Goal: Task Accomplishment & Management: Complete application form

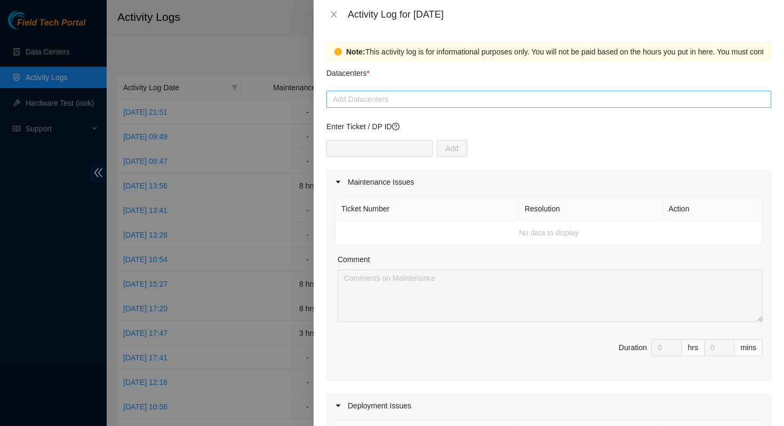
click at [407, 107] on div "Add Datacenters" at bounding box center [548, 99] width 445 height 17
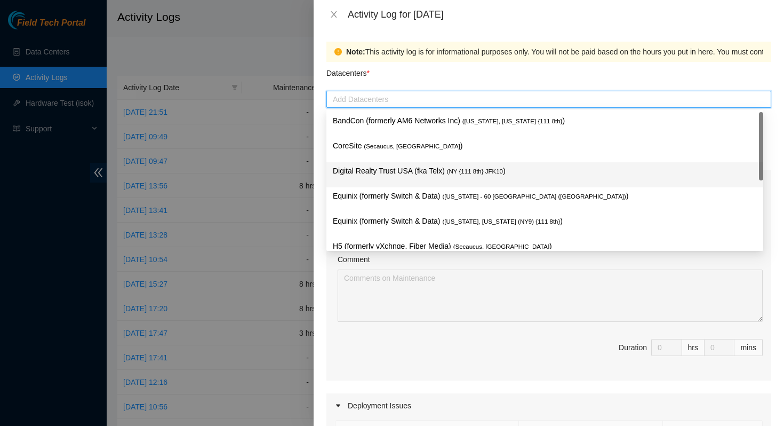
click at [458, 166] on p "Digital Realty Trust USA (fka Telx) ( NY {111 8th} JFK10 )" at bounding box center [545, 171] width 424 height 12
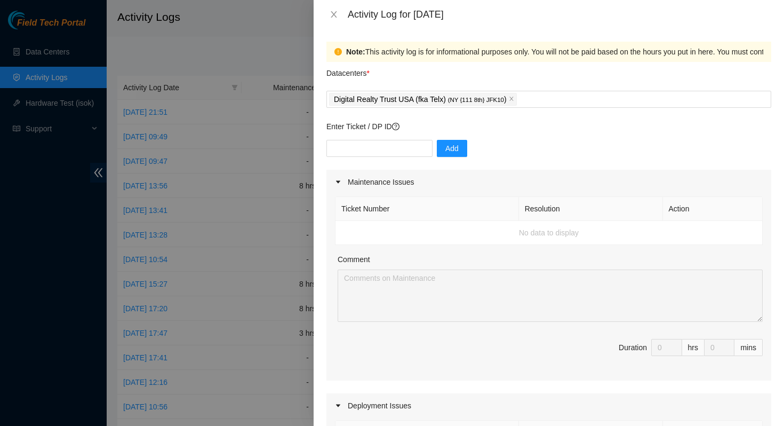
click at [554, 73] on div "Datacenters *" at bounding box center [548, 76] width 445 height 29
click at [361, 145] on input "text" at bounding box center [379, 148] width 106 height 17
paste input "DP75592"
type input "DP75592"
click at [445, 152] on span "Add" at bounding box center [451, 148] width 13 height 12
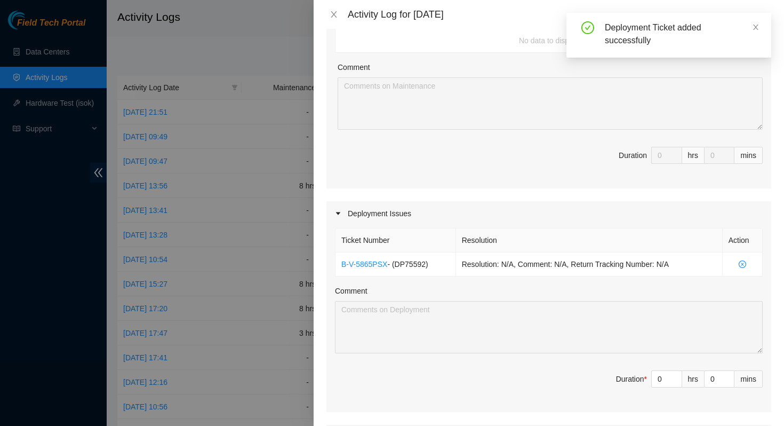
scroll to position [331, 0]
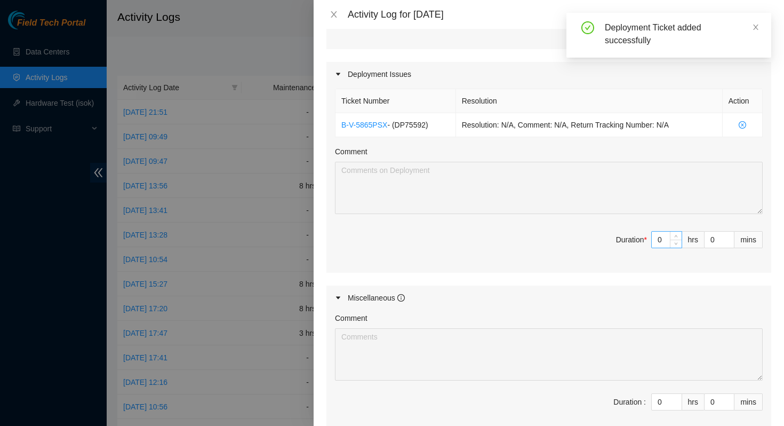
click at [655, 243] on input "0" at bounding box center [667, 239] width 30 height 16
type input "8"
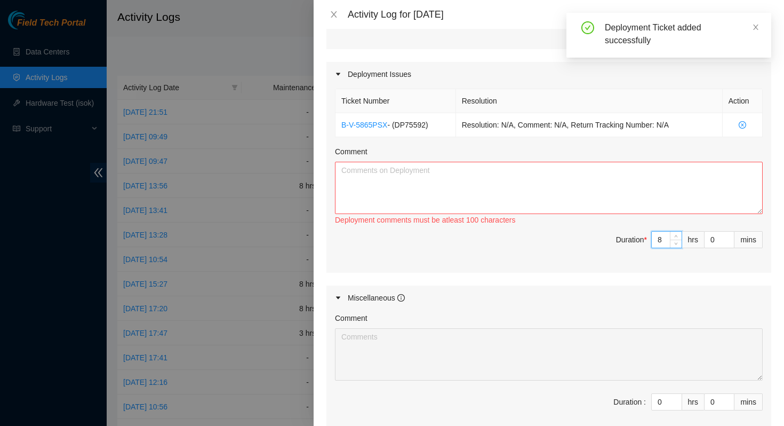
type input "8"
click at [571, 201] on textarea "Comment" at bounding box center [549, 188] width 428 height 52
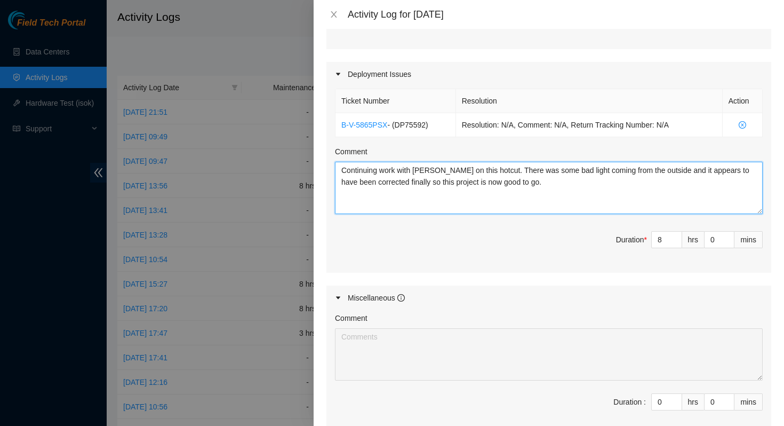
scroll to position [457, 0]
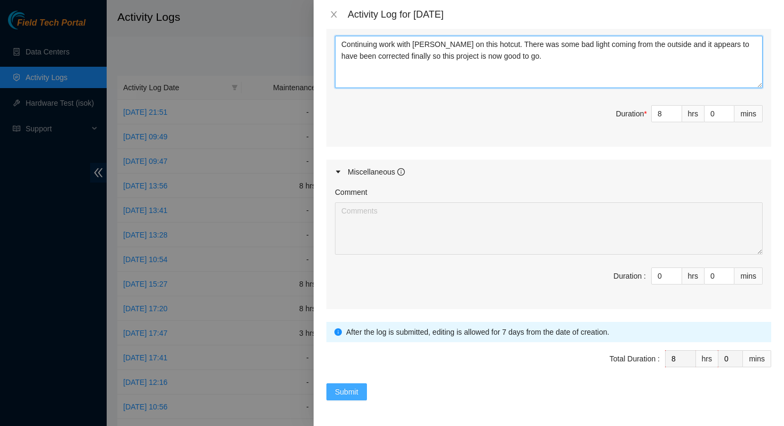
type textarea "Continuing work with [PERSON_NAME] on this hotcut. There was some bad light com…"
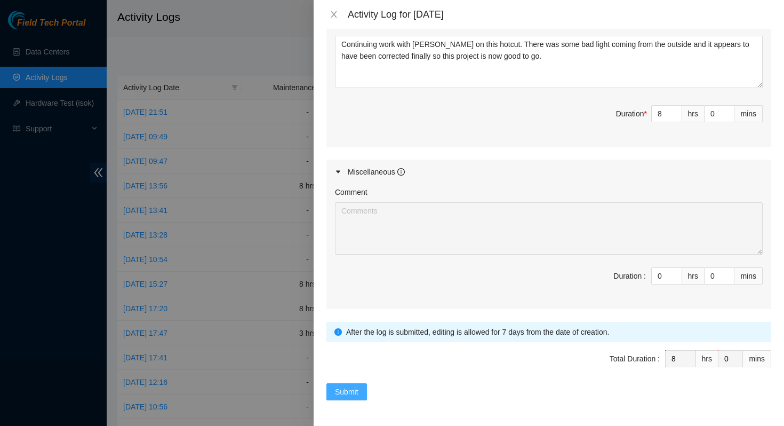
click at [351, 391] on span "Submit" at bounding box center [346, 392] width 23 height 12
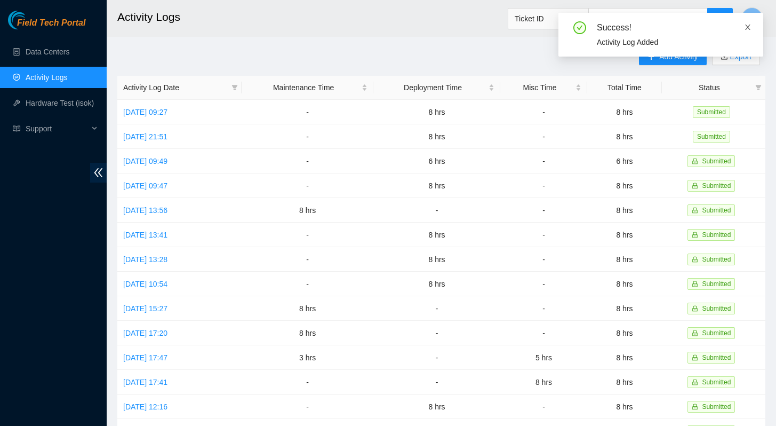
click at [745, 27] on icon "close" at bounding box center [747, 26] width 7 height 7
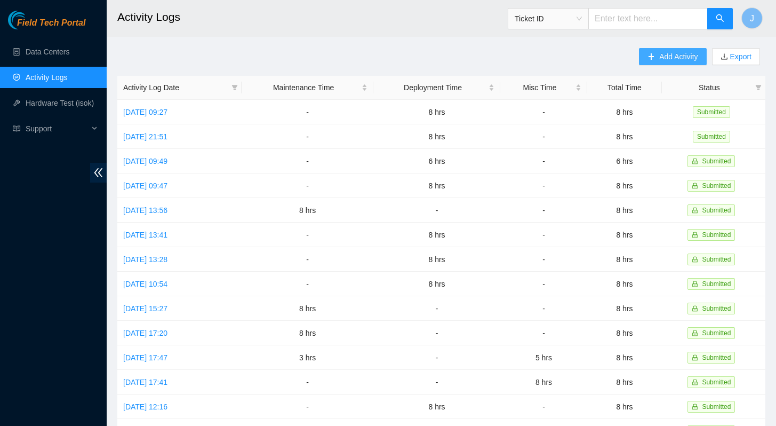
click at [666, 65] on button "Add Activity" at bounding box center [672, 56] width 67 height 17
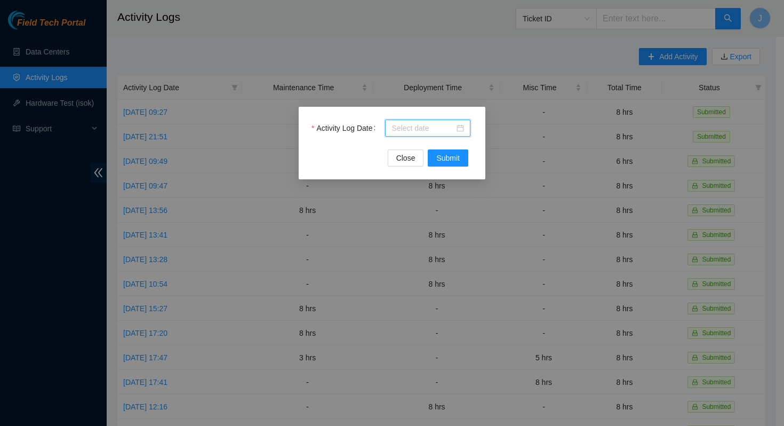
click at [424, 132] on input "Activity Log Date" at bounding box center [422, 128] width 63 height 12
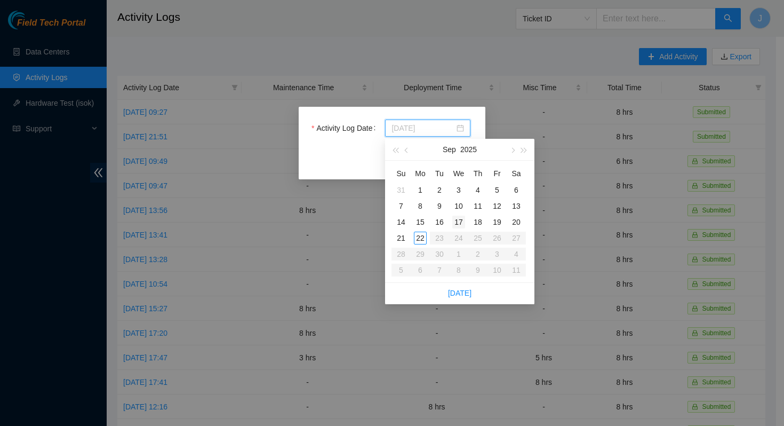
type input "[DATE]"
click at [462, 221] on div "17" at bounding box center [458, 221] width 13 height 13
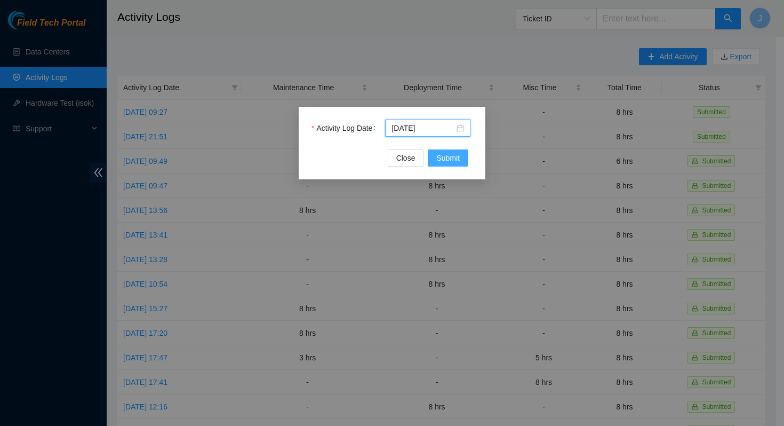
click at [456, 158] on span "Submit" at bounding box center [447, 158] width 23 height 12
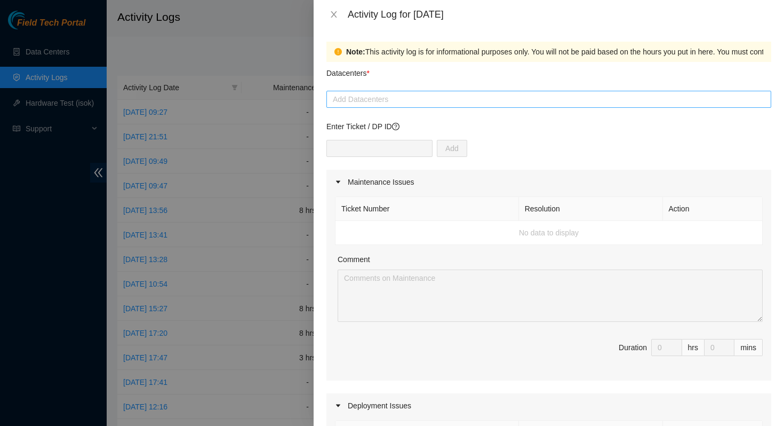
click at [458, 99] on div at bounding box center [548, 99] width 439 height 13
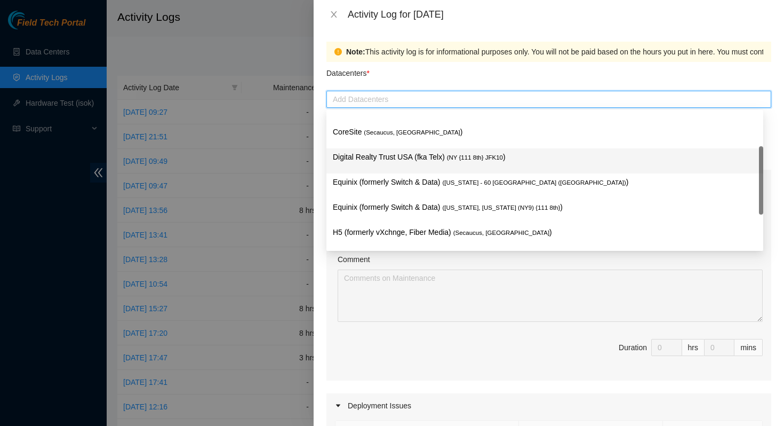
scroll to position [0, 0]
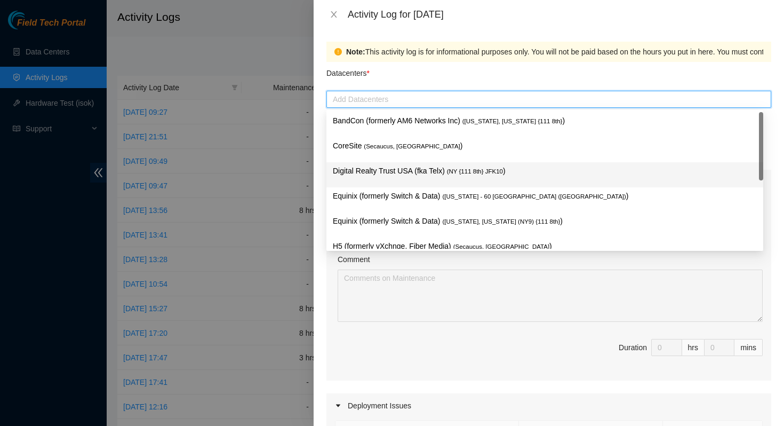
click at [451, 171] on span "( NY {111 8th} JFK10" at bounding box center [475, 171] width 56 height 6
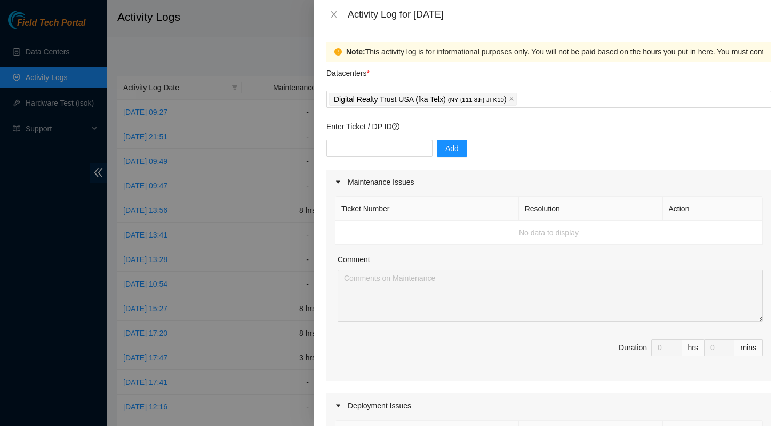
click at [496, 77] on div "Datacenters *" at bounding box center [548, 76] width 445 height 29
click at [355, 148] on input "text" at bounding box center [379, 148] width 106 height 17
paste input "B-W-15AOWJ5"
type input "B-W-15AOWJ5"
click at [437, 146] on button "Add" at bounding box center [452, 148] width 30 height 17
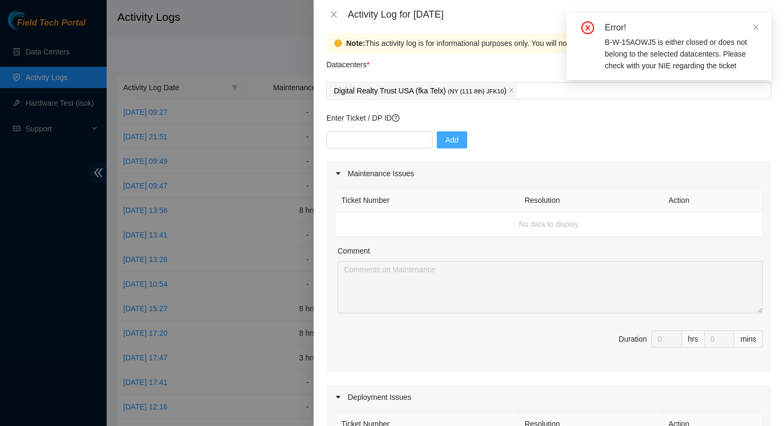
scroll to position [11, 0]
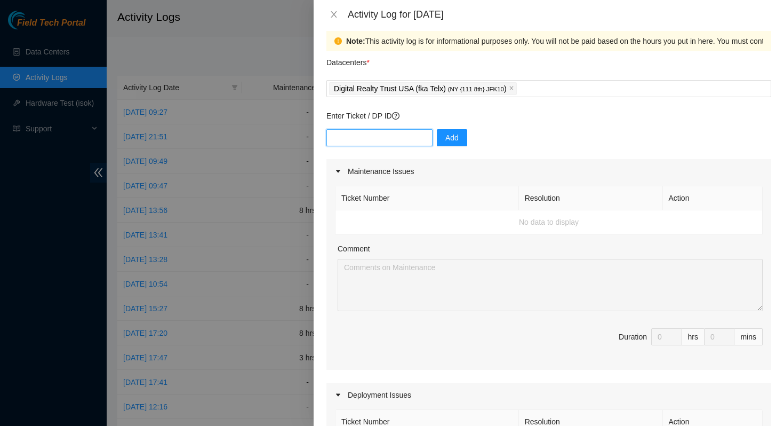
click at [390, 138] on input "text" at bounding box center [379, 137] width 106 height 17
paste input "B-W-166Q1BP"
type input "B-W-166Q1BP"
click at [453, 137] on button "Add" at bounding box center [452, 137] width 30 height 17
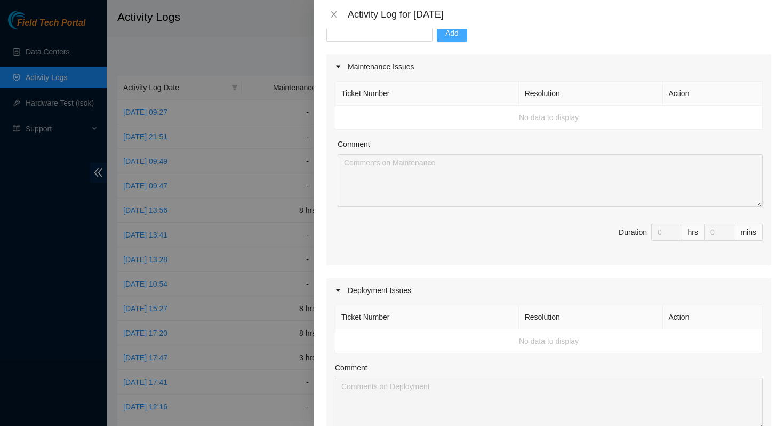
scroll to position [0, 0]
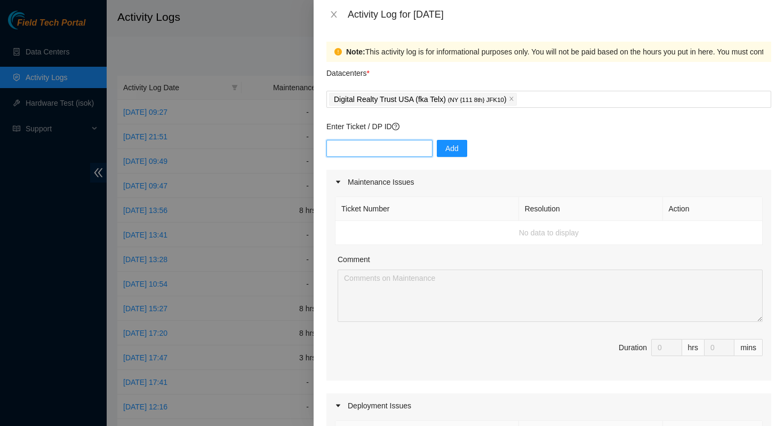
click at [389, 150] on input "text" at bounding box center [379, 148] width 106 height 17
paste input "B-W-166Q1BP"
type input "B-W-166Q1BP"
click at [446, 147] on span "Add" at bounding box center [451, 148] width 13 height 12
click at [391, 148] on input "text" at bounding box center [379, 148] width 106 height 17
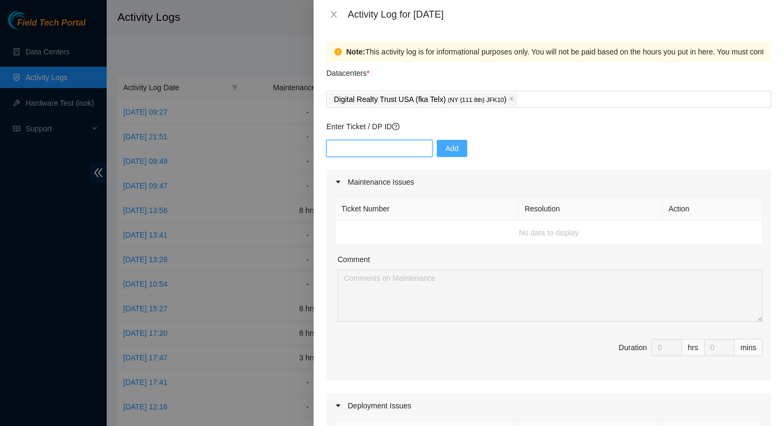
paste input "B-W-166Q1BP"
type input "B-W-166Q1BP"
click at [449, 144] on button "Add" at bounding box center [452, 148] width 30 height 17
click at [535, 98] on div "Digital Realty Trust USA (fka Telx) ( NY {111 8th} JFK10 )" at bounding box center [548, 99] width 439 height 15
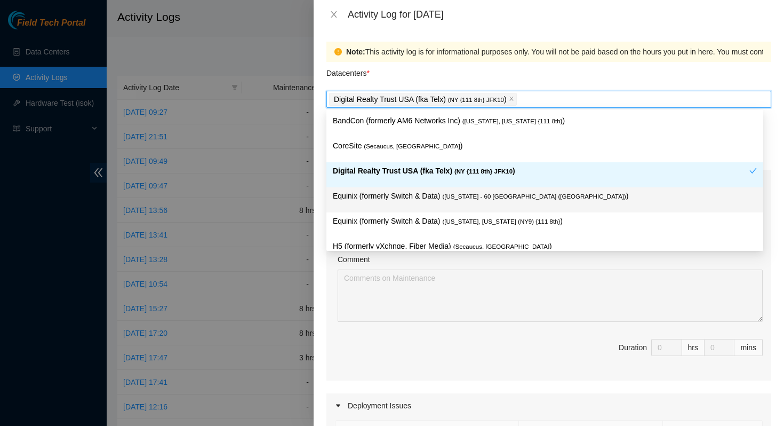
click at [544, 197] on p "Equinix (formerly Switch & Data) ( [US_STATE] - 60 [PERSON_NAME] (NY8) )" at bounding box center [545, 196] width 424 height 12
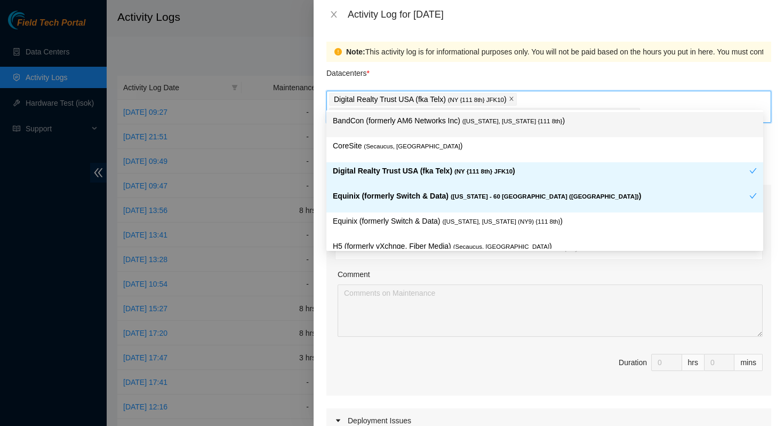
click at [514, 101] on icon "close" at bounding box center [511, 98] width 5 height 5
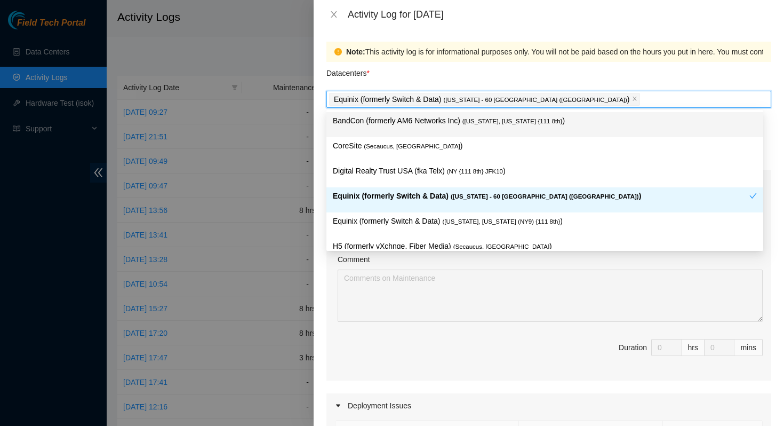
click at [500, 71] on div "Datacenters *" at bounding box center [548, 76] width 445 height 29
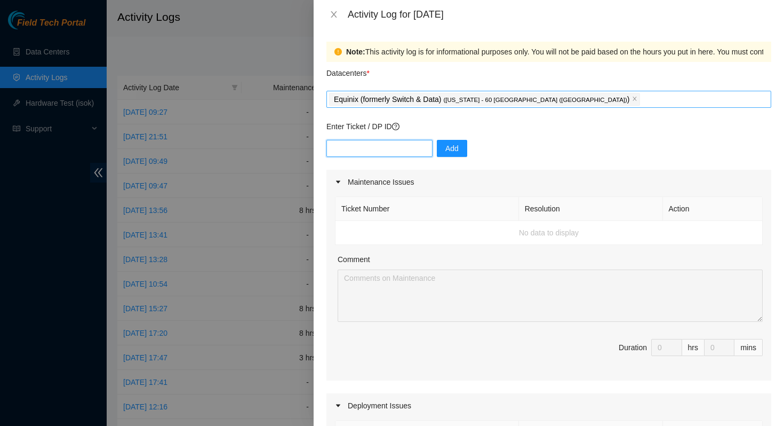
click at [393, 148] on input "text" at bounding box center [379, 148] width 106 height 17
paste input "B-W-166Q1BP"
type input "B-W-166Q1BP"
click at [445, 147] on span "Add" at bounding box center [451, 148] width 13 height 12
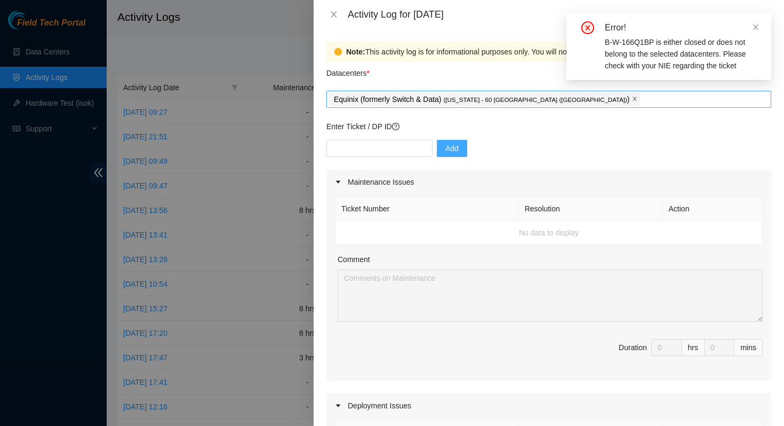
click at [633, 100] on icon "close" at bounding box center [635, 99] width 4 height 4
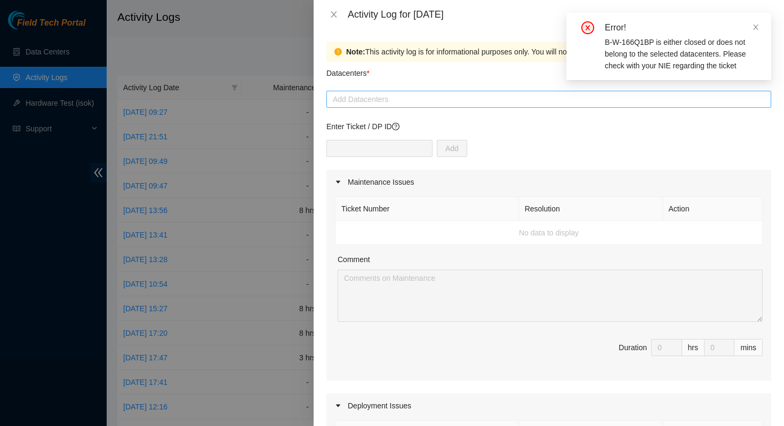
click at [521, 100] on div at bounding box center [548, 99] width 439 height 13
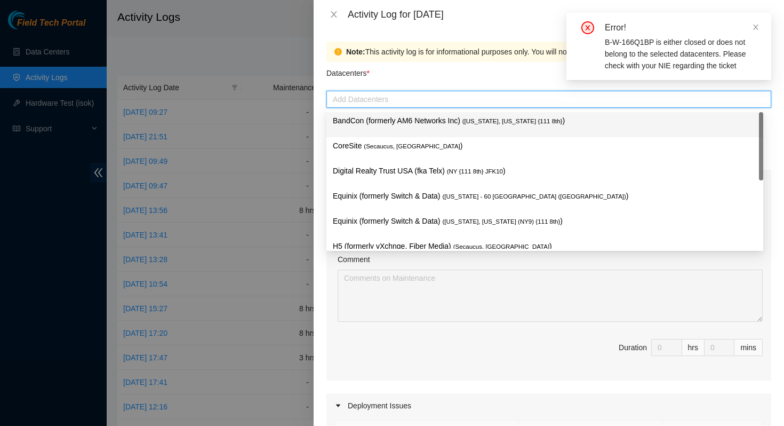
click at [450, 64] on div "Datacenters *" at bounding box center [548, 76] width 445 height 29
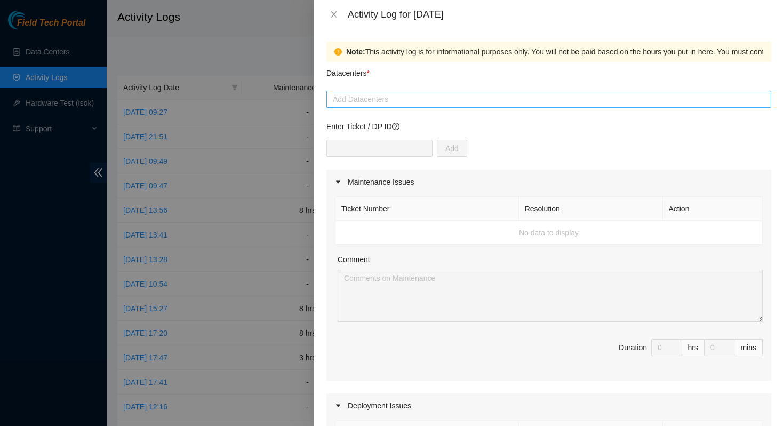
click at [431, 93] on div at bounding box center [548, 99] width 439 height 13
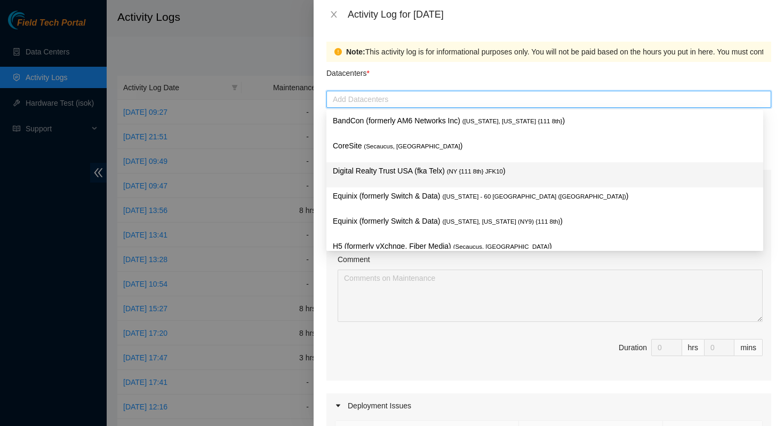
click at [442, 169] on p "Digital Realty Trust USA (fka Telx) ( NY {111 8th} JFK10 )" at bounding box center [545, 171] width 424 height 12
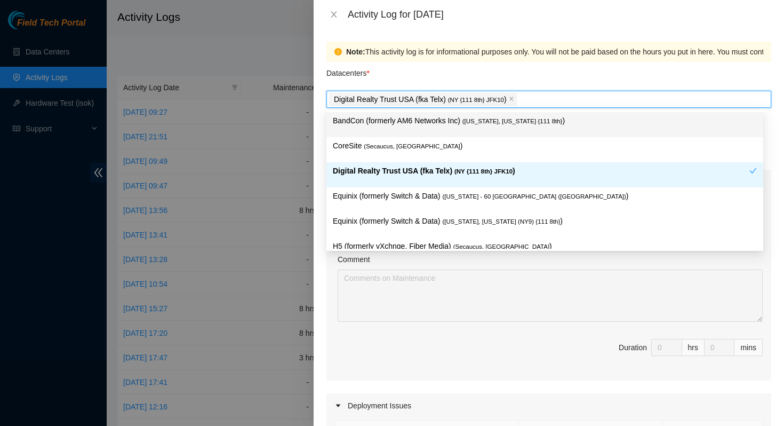
click at [561, 76] on div "Datacenters *" at bounding box center [548, 76] width 445 height 29
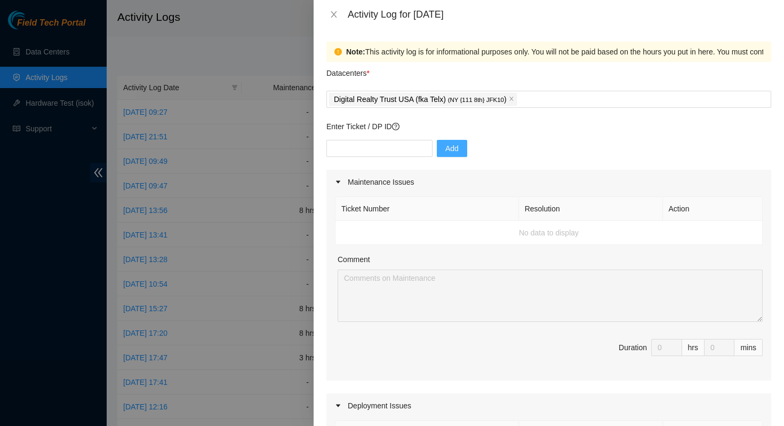
click at [534, 143] on div "Add" at bounding box center [548, 155] width 445 height 30
click at [385, 145] on input "text" at bounding box center [379, 148] width 106 height 17
paste input "B-W-166Q1BP"
type input "B-W-166Q1BP"
click at [445, 147] on span "Add" at bounding box center [451, 148] width 13 height 12
